Goal: Task Accomplishment & Management: Manage account settings

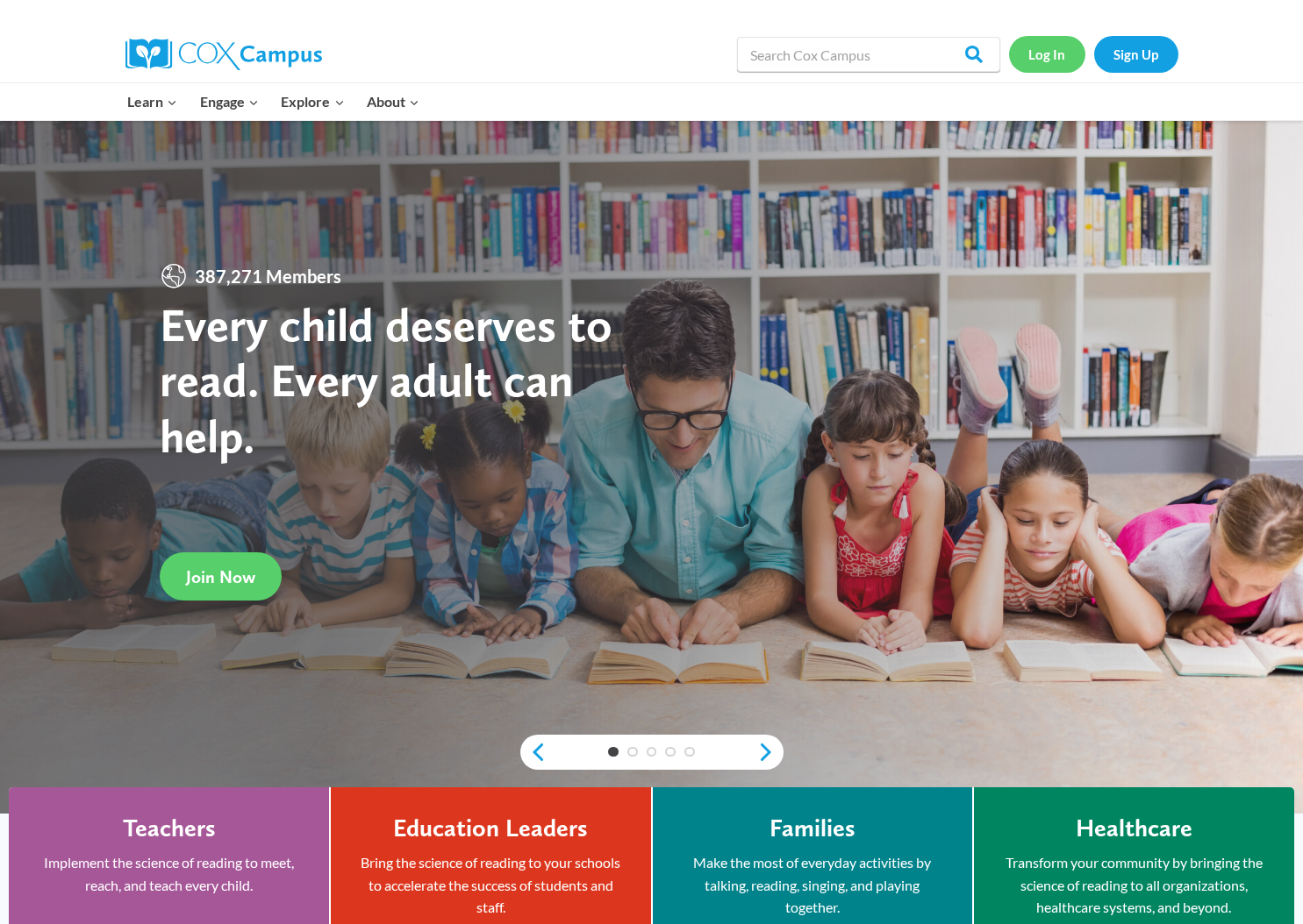
click at [1047, 45] on link "Log In" at bounding box center [1047, 55] width 77 height 36
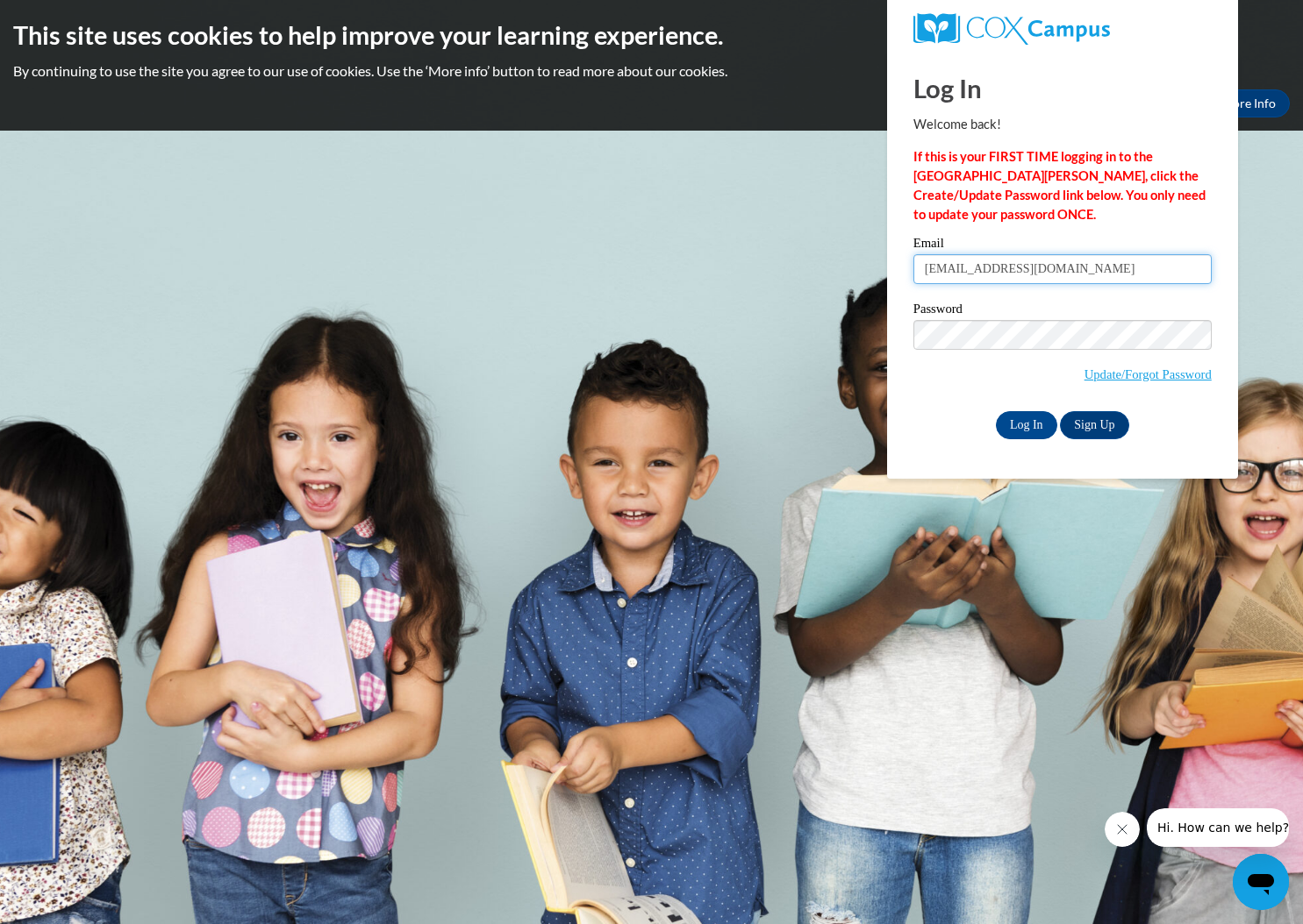
type input "somr13@icloud.com"
click at [1025, 422] on input "Log In" at bounding box center [1026, 425] width 61 height 28
click at [1022, 425] on input "Log In" at bounding box center [1026, 425] width 61 height 28
click at [773, 131] on body "This site uses cookies to help improve your learning experience. By continuing …" at bounding box center [651, 462] width 1303 height 924
click at [863, 84] on div "This site uses cookies to help improve your learning experience. By continuing …" at bounding box center [651, 65] width 1303 height 130
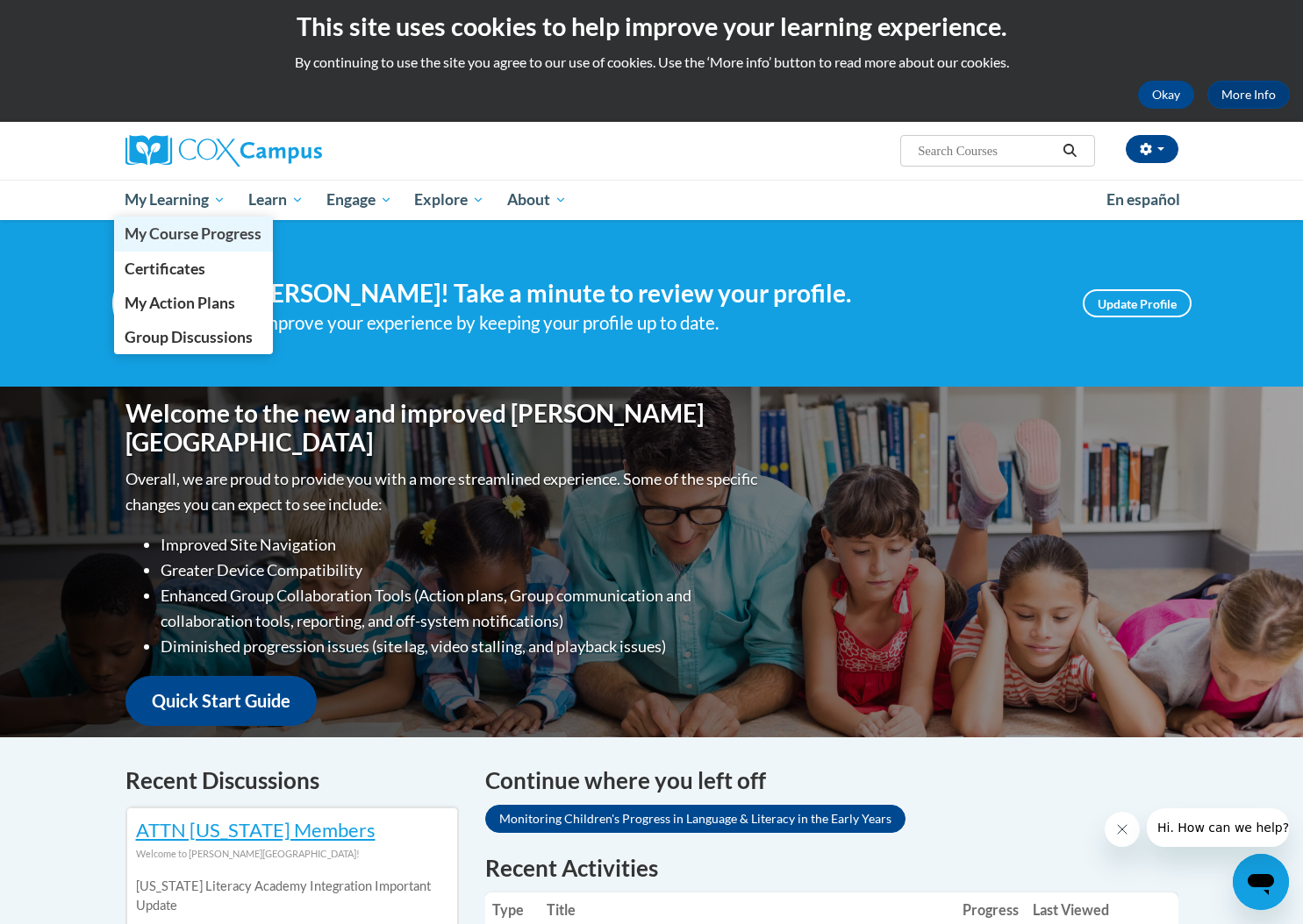
scroll to position [12, 0]
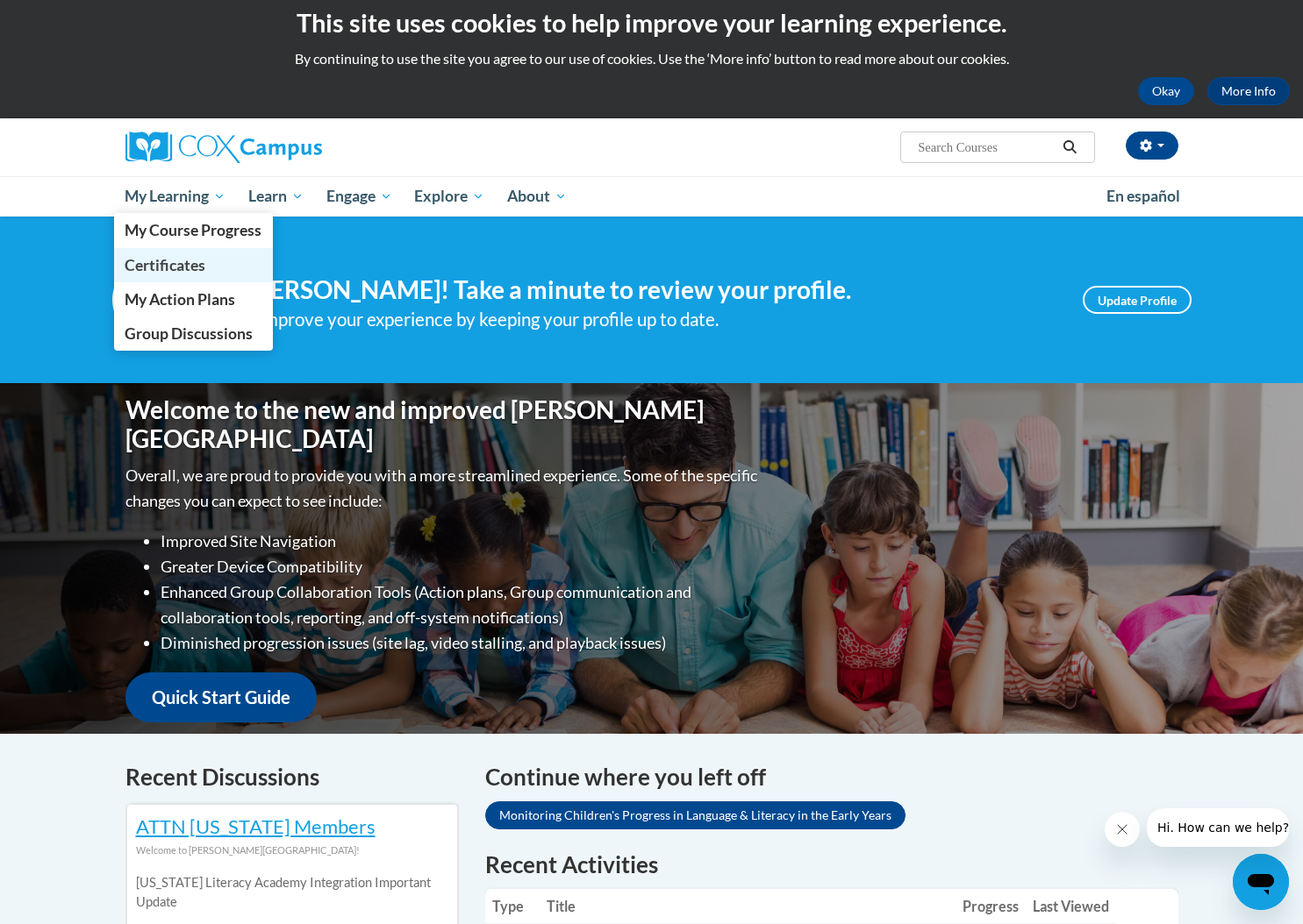
click at [155, 258] on span "Certificates" at bounding box center [165, 265] width 81 height 18
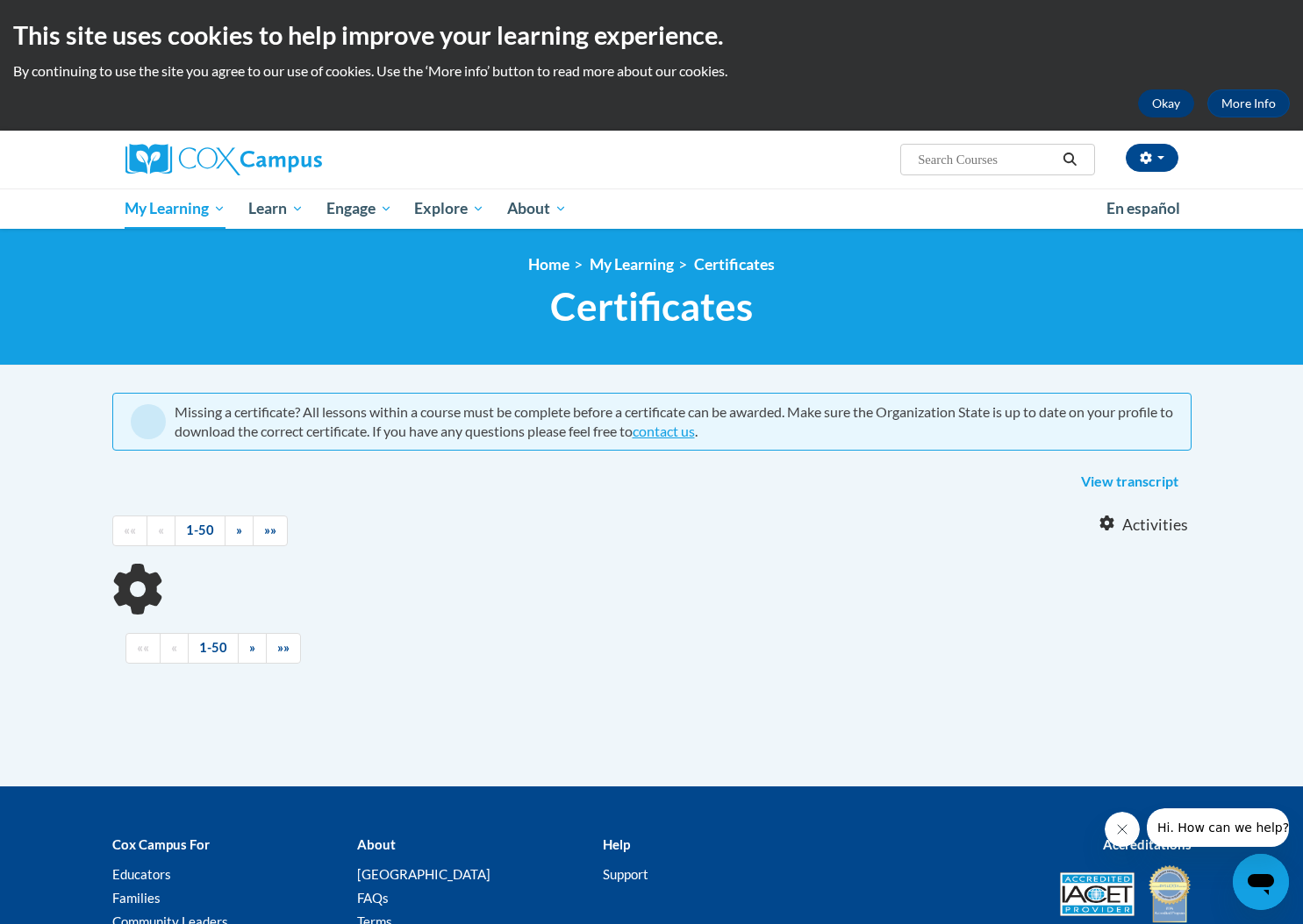
click at [1154, 103] on button "Okay" at bounding box center [1166, 103] width 57 height 28
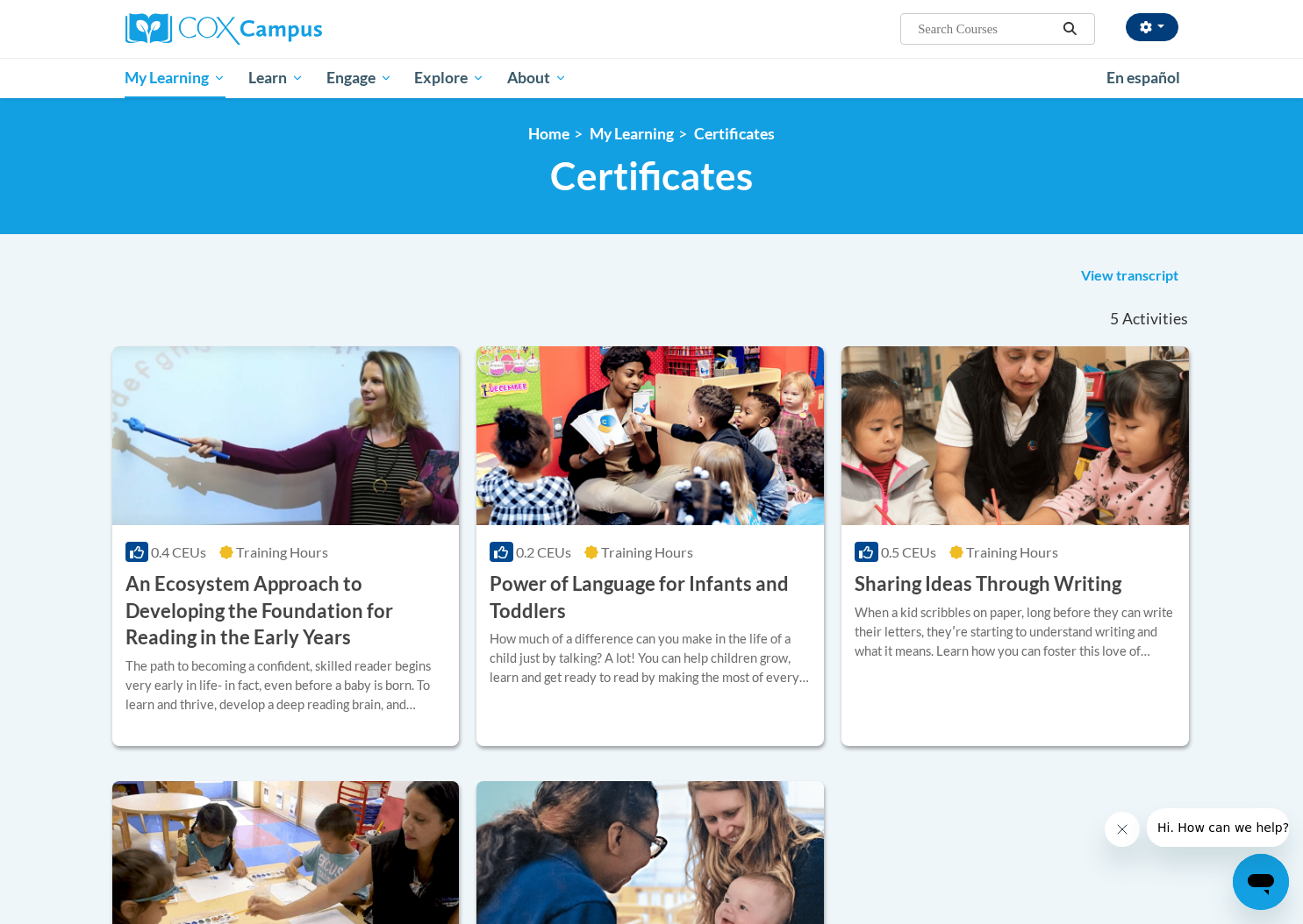
click at [1164, 29] on button "button" at bounding box center [1152, 27] width 53 height 28
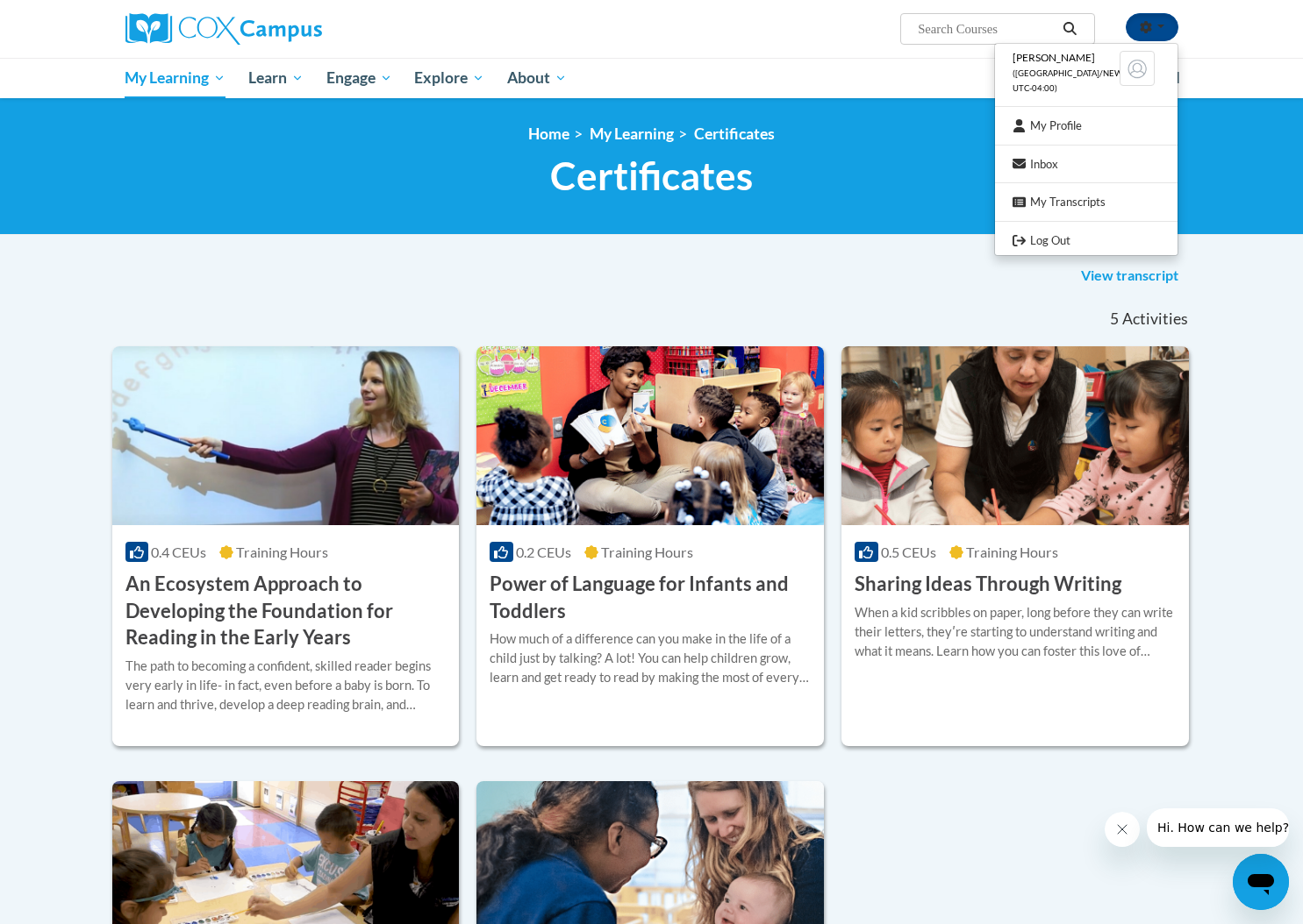
click at [1236, 33] on div "Serai Robinson (America/New_York UTC-04:00) My Profile Inbox My Transcripts Log…" at bounding box center [651, 49] width 1303 height 98
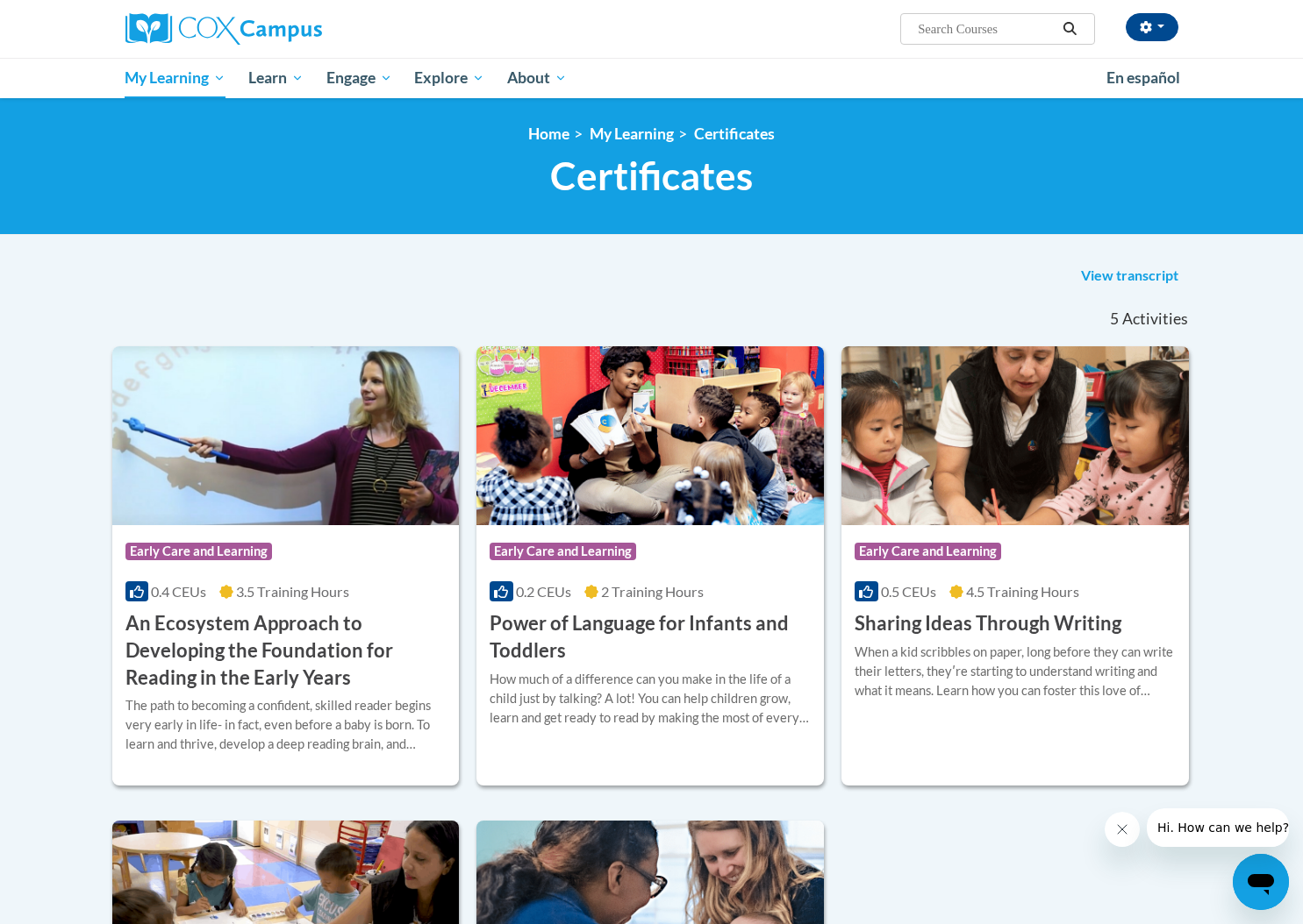
click at [1111, 277] on link "View transcript" at bounding box center [1128, 276] width 124 height 28
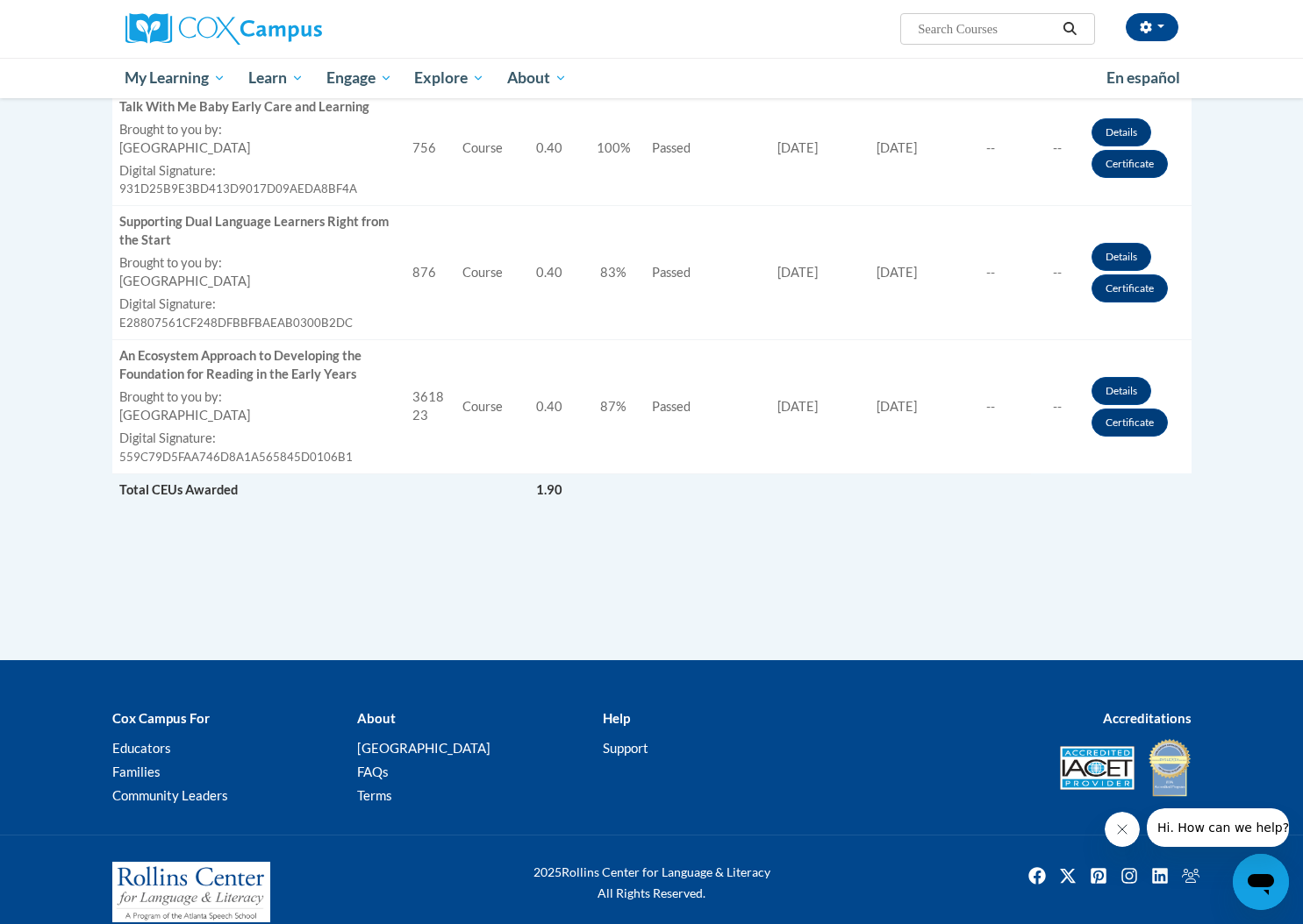
scroll to position [819, 0]
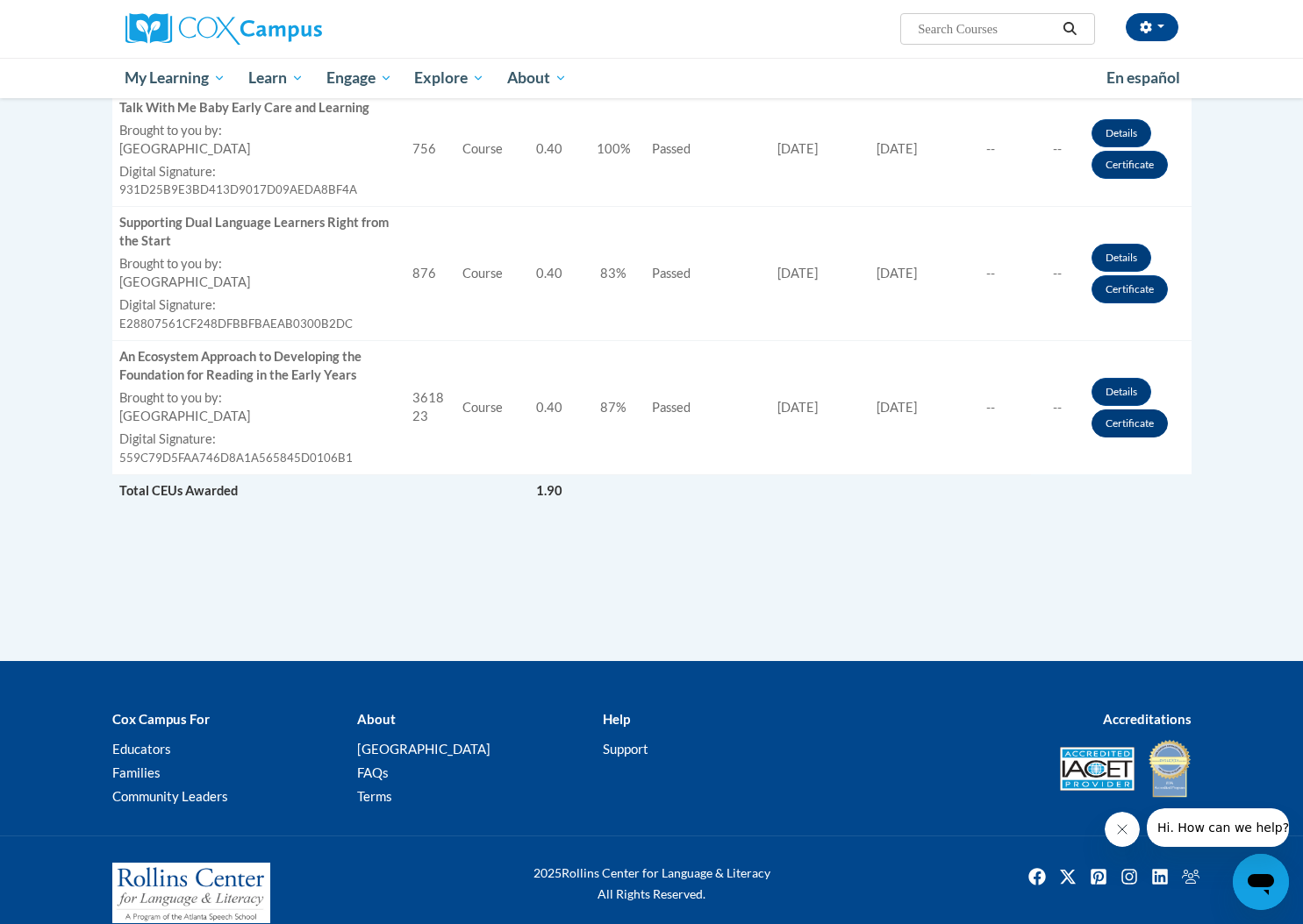
click at [1144, 409] on link "Certificate" at bounding box center [1129, 423] width 77 height 28
click at [1140, 409] on link "Certificate" at bounding box center [1129, 423] width 77 height 28
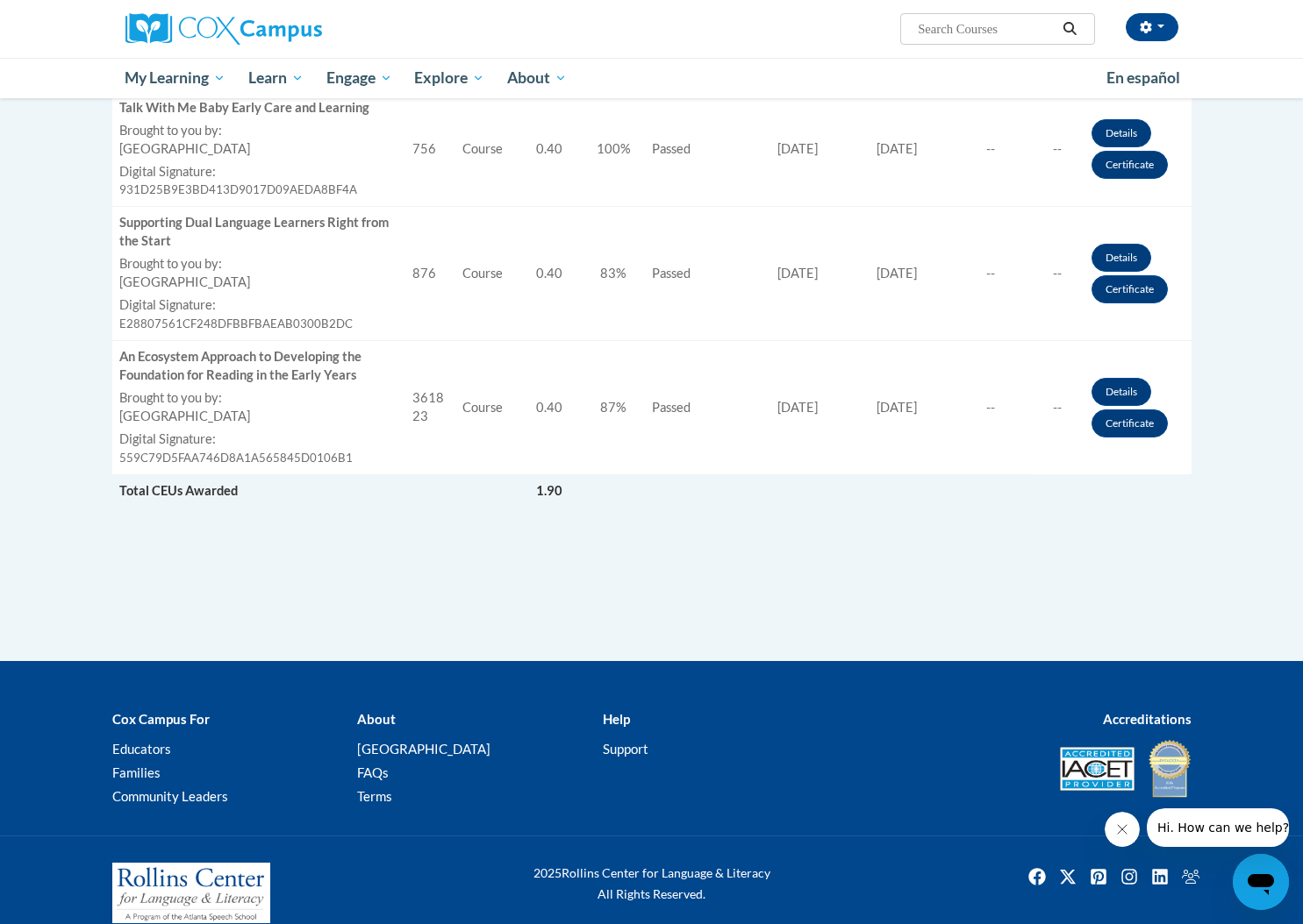
scroll to position [475, 0]
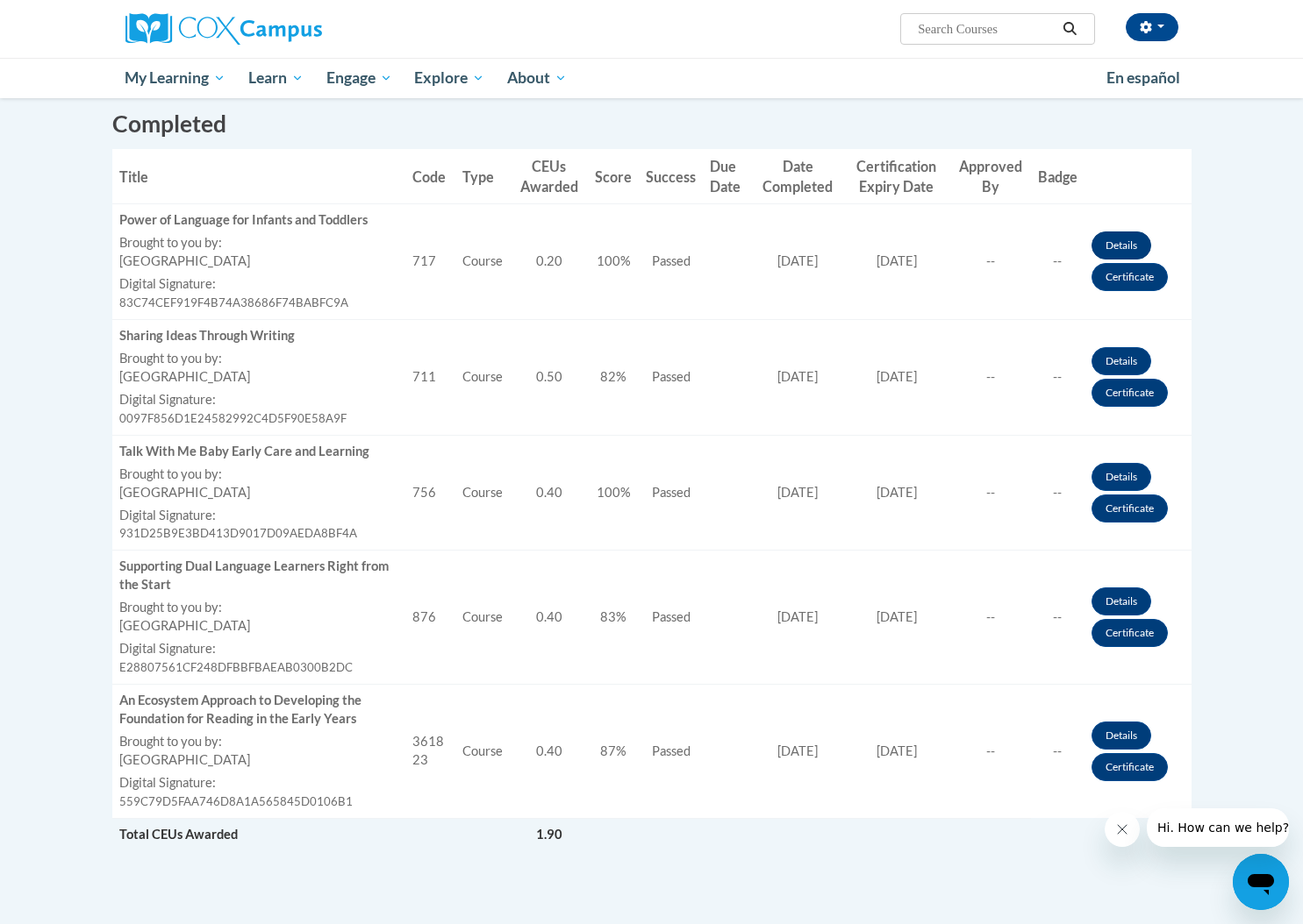
click at [1128, 242] on link "Details" at bounding box center [1121, 245] width 59 height 28
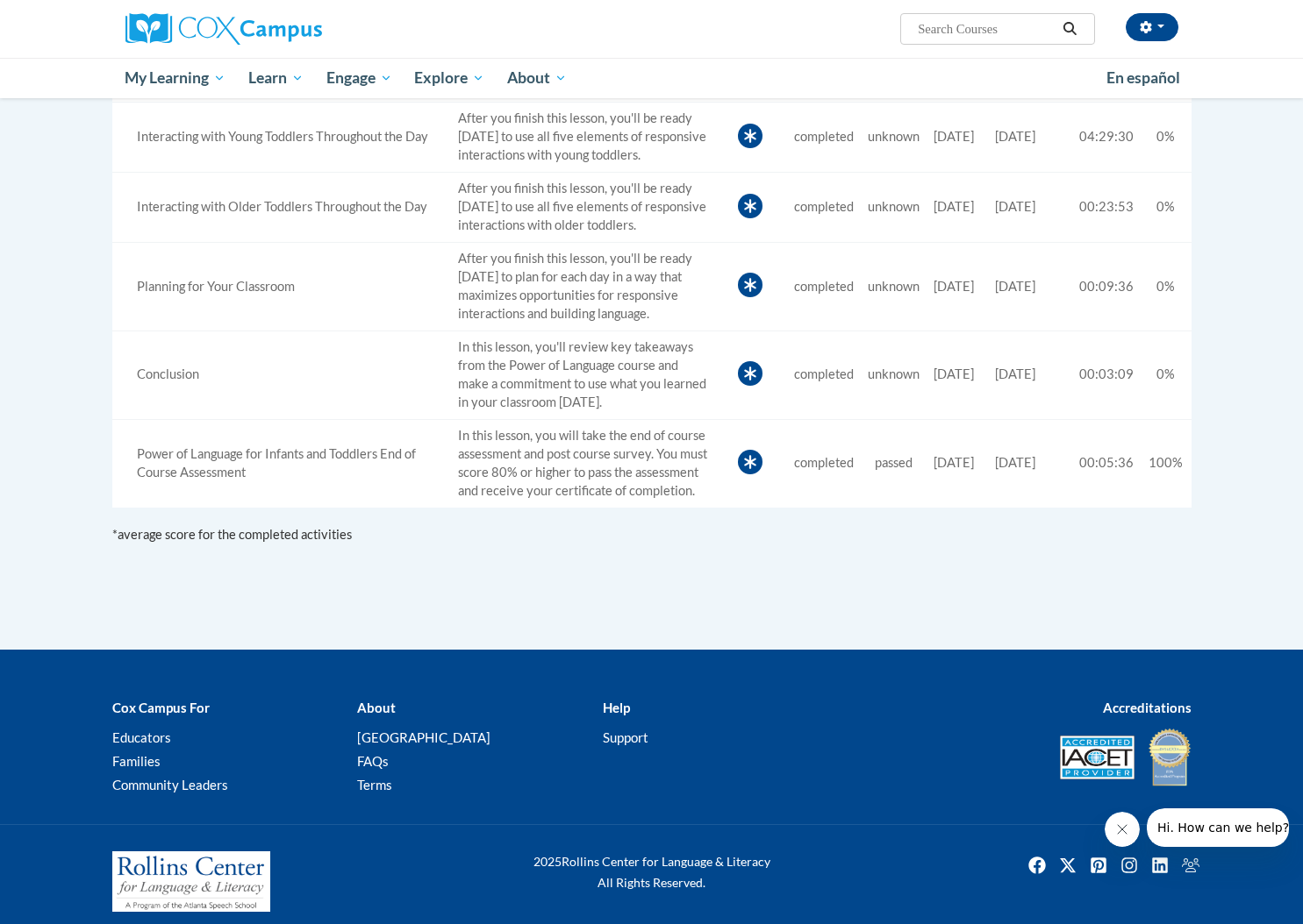
scroll to position [981, 0]
click at [622, 729] on link "Support" at bounding box center [625, 737] width 46 height 15
